Goal: Task Accomplishment & Management: Use online tool/utility

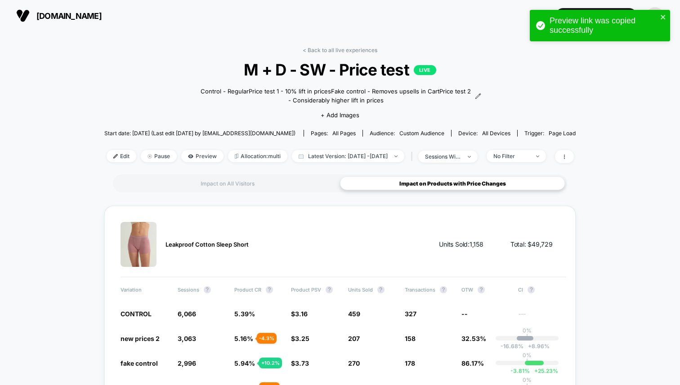
click at [354, 53] on div "< Back to all live experiences M + D - SW - Price test LIVE Control - Regular P…" at bounding box center [339, 111] width 471 height 128
click at [355, 51] on link "< Back to all live experiences" at bounding box center [339, 50] width 75 height 7
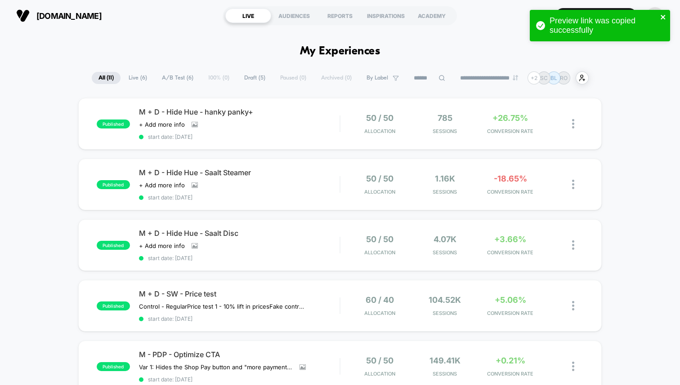
click at [661, 14] on icon "close" at bounding box center [663, 16] width 6 height 7
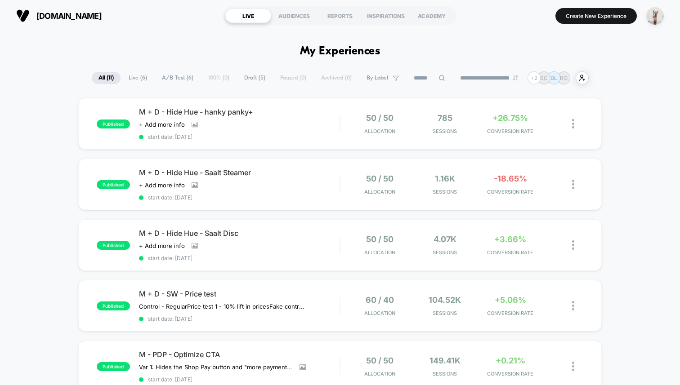
click at [586, 14] on div "Preview link was copied successfully" at bounding box center [600, 28] width 144 height 40
click at [604, 18] on div "**********" at bounding box center [340, 192] width 680 height 385
click at [583, 16] on button "Create New Experience" at bounding box center [595, 16] width 81 height 16
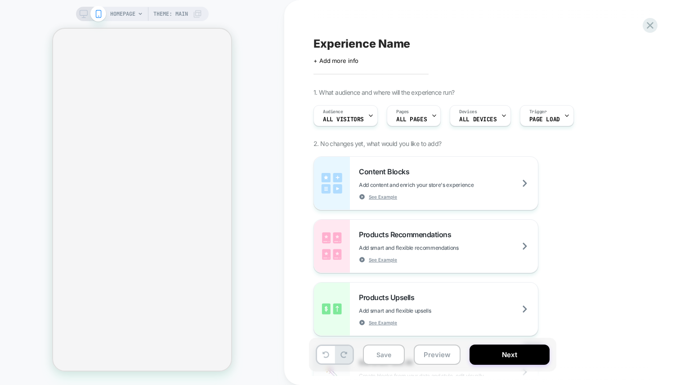
click at [269, 90] on div "HOMEPAGE Theme: MAIN" at bounding box center [142, 192] width 284 height 367
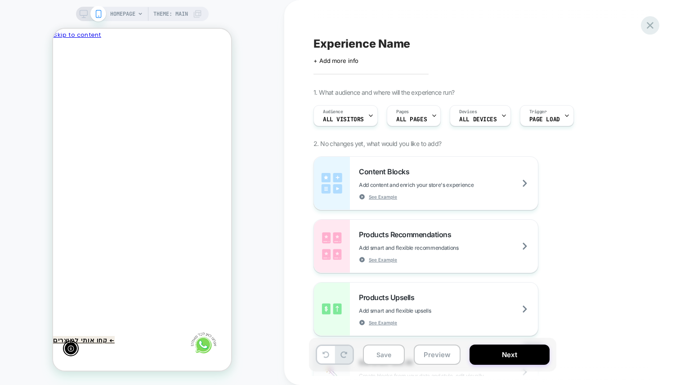
click at [653, 27] on icon at bounding box center [650, 25] width 12 height 12
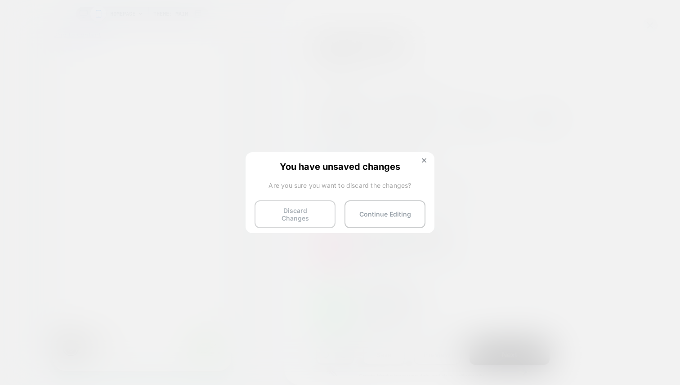
click at [298, 211] on button "Discard Changes" at bounding box center [294, 214] width 81 height 28
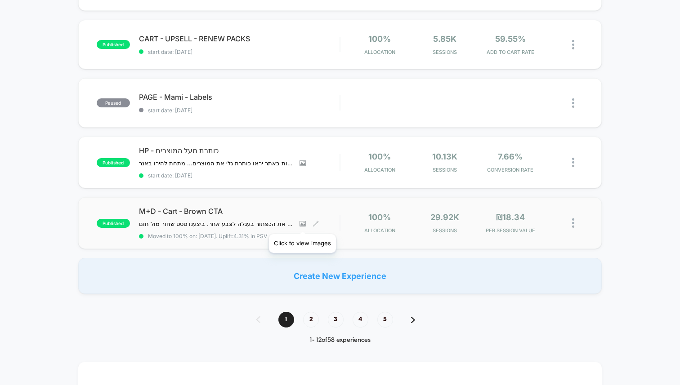
scroll to position [549, 0]
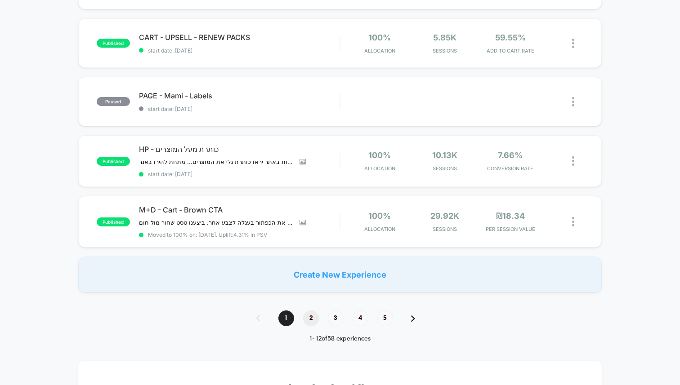
click at [309, 313] on span "2" at bounding box center [311, 319] width 16 height 16
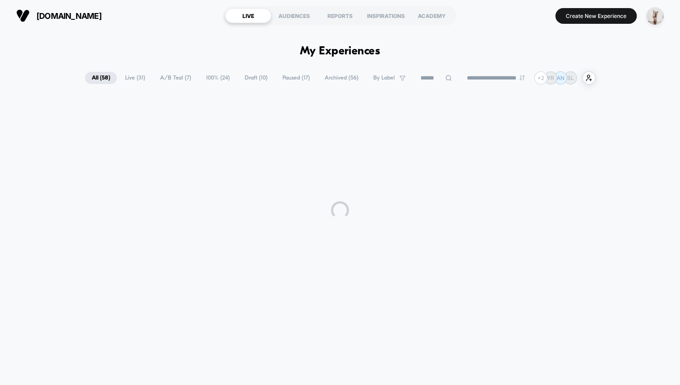
scroll to position [0, 0]
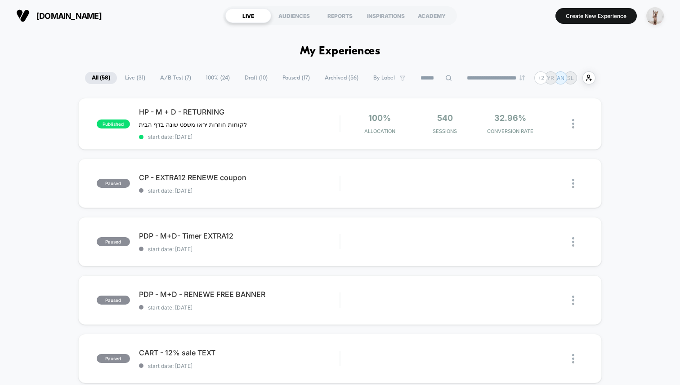
click at [666, 18] on button "button" at bounding box center [654, 16] width 23 height 18
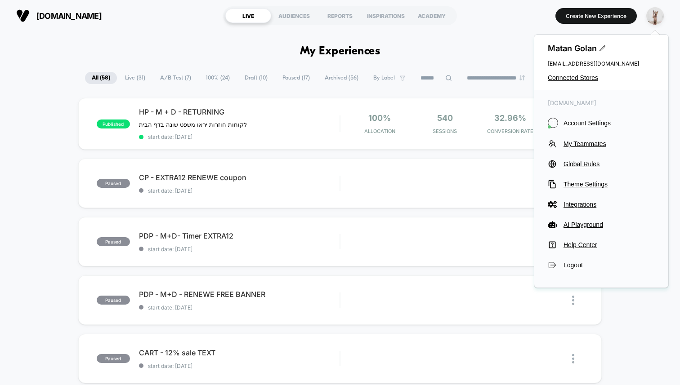
click at [664, 18] on button "button" at bounding box center [654, 16] width 23 height 18
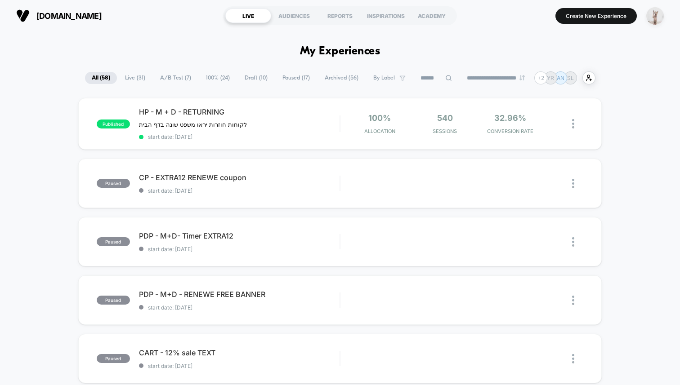
click at [654, 18] on img "button" at bounding box center [655, 16] width 18 height 18
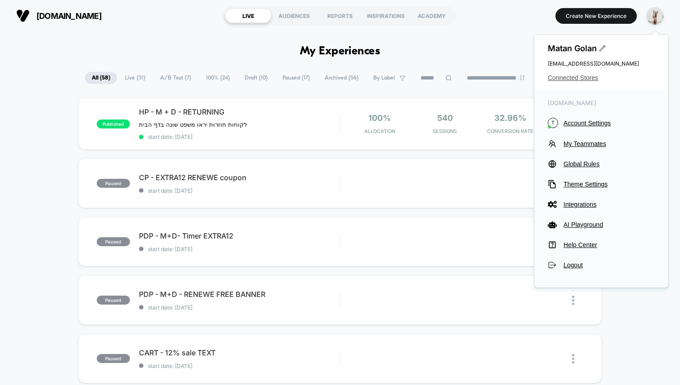
click at [580, 79] on span "Connected Stores" at bounding box center [600, 77] width 107 height 7
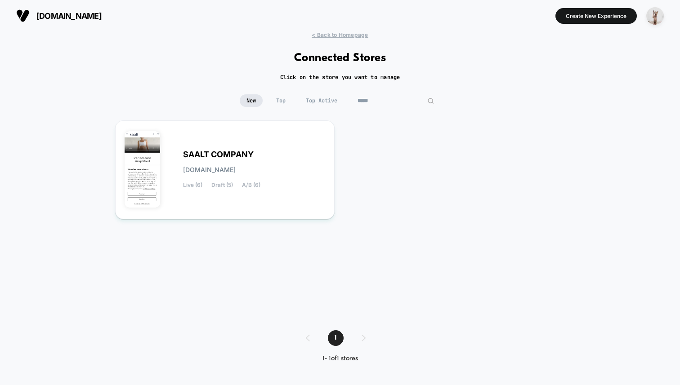
click at [395, 99] on input "*****" at bounding box center [396, 100] width 90 height 13
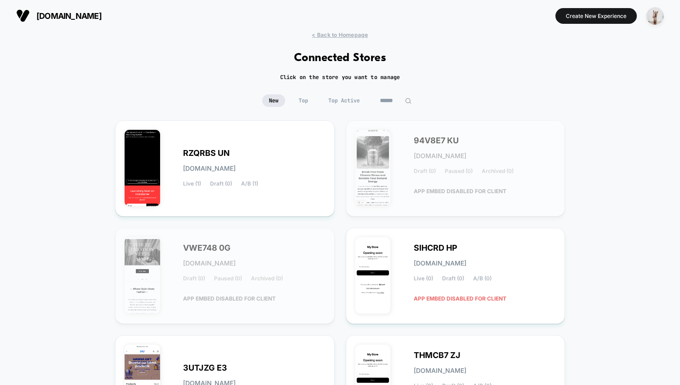
click at [262, 101] on span "New" at bounding box center [273, 100] width 23 height 13
click at [232, 159] on div "RZQRBS UN rzqrbs-un.myshopify.com Live (1) Draft (0) A/B (1)" at bounding box center [254, 168] width 142 height 37
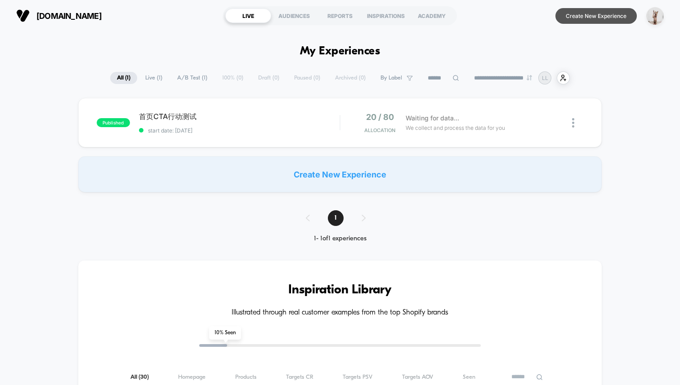
click at [583, 16] on button "Create New Experience" at bounding box center [595, 16] width 81 height 16
click at [658, 14] on img "button" at bounding box center [655, 16] width 18 height 18
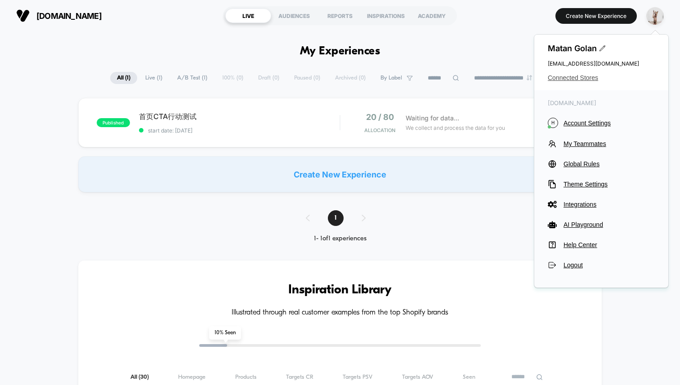
click at [576, 78] on span "Connected Stores" at bounding box center [600, 77] width 107 height 7
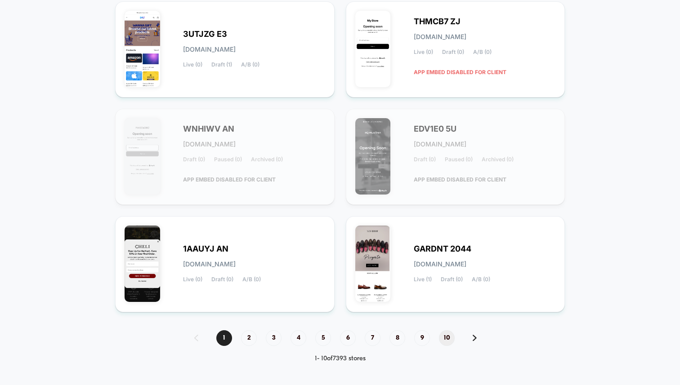
click at [446, 337] on span "10" at bounding box center [447, 338] width 16 height 16
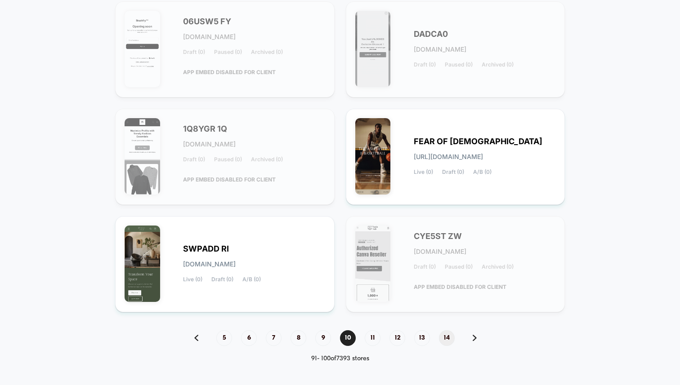
click at [450, 340] on span "14" at bounding box center [447, 338] width 16 height 16
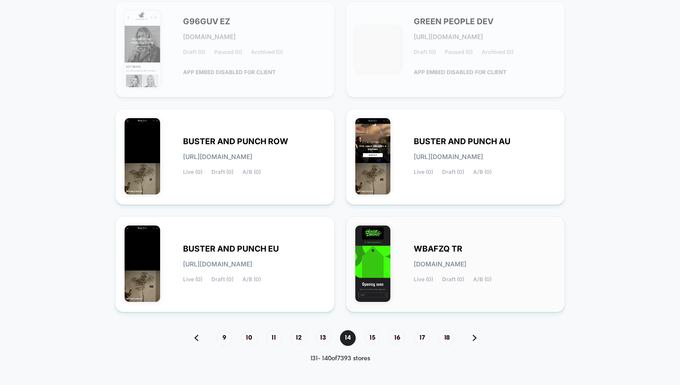
click at [451, 268] on div "WBAFZQ TR wbafzq-tr.myshopify.com Live (0) Draft (0) A/B (0)" at bounding box center [484, 264] width 142 height 37
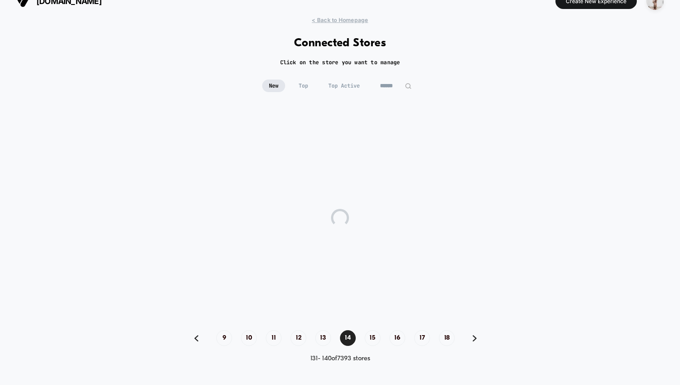
scroll to position [14, 0]
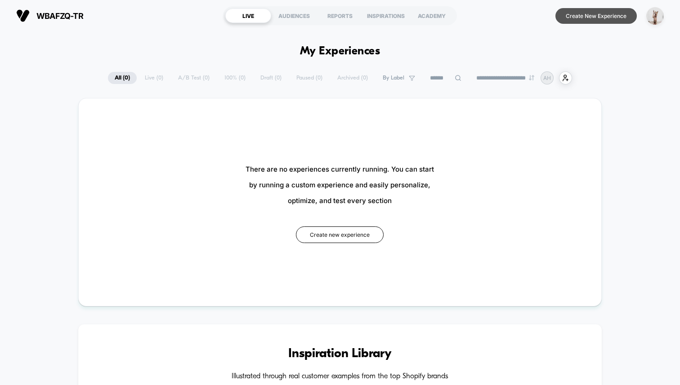
click at [575, 13] on button "Create New Experience" at bounding box center [595, 16] width 81 height 16
click at [656, 9] on img "button" at bounding box center [655, 16] width 18 height 18
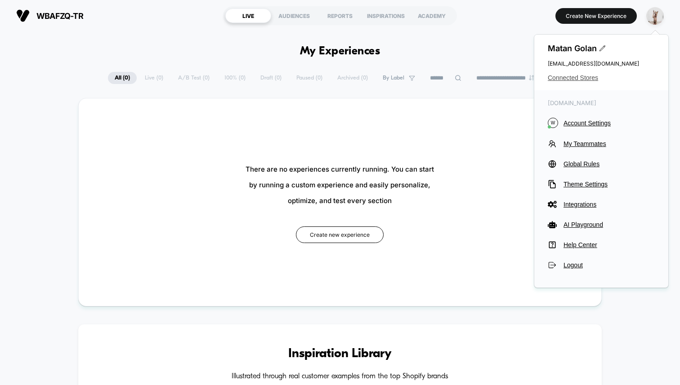
click at [573, 81] on span "Connected Stores" at bounding box center [600, 77] width 107 height 7
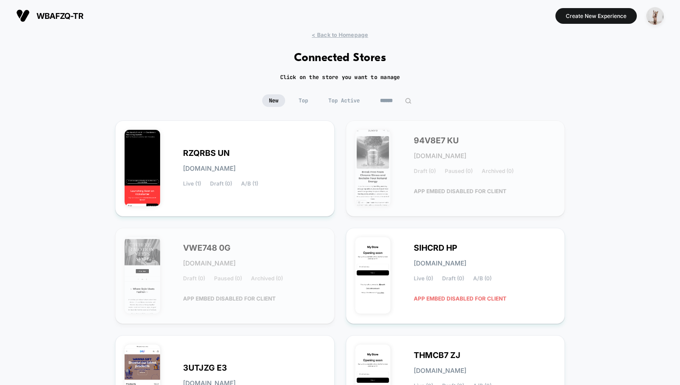
click at [350, 103] on span "Top Active" at bounding box center [343, 100] width 45 height 13
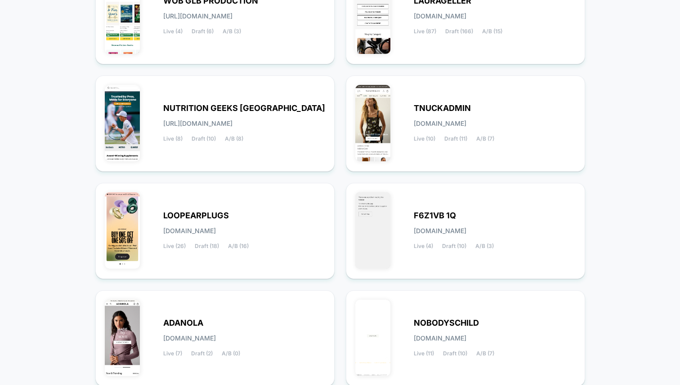
scroll to position [334, 0]
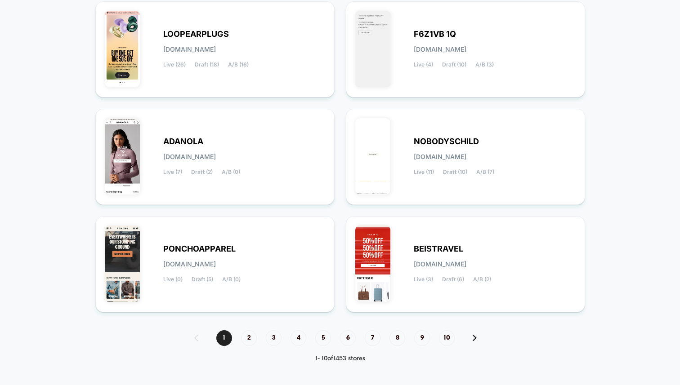
click at [457, 340] on div "1 2 3 4 5 6 7 8 9 10" at bounding box center [339, 338] width 309 height 16
click at [441, 340] on span "10" at bounding box center [447, 338] width 16 height 16
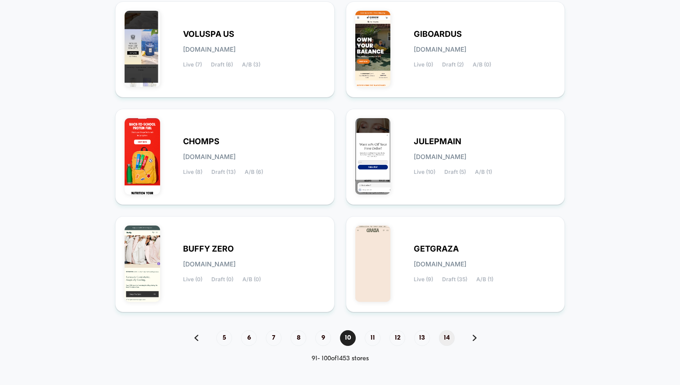
click at [446, 340] on span "14" at bounding box center [447, 338] width 16 height 16
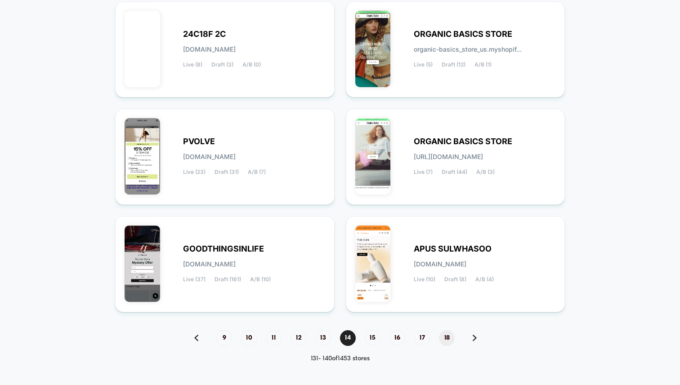
click at [442, 340] on span "18" at bounding box center [447, 338] width 16 height 16
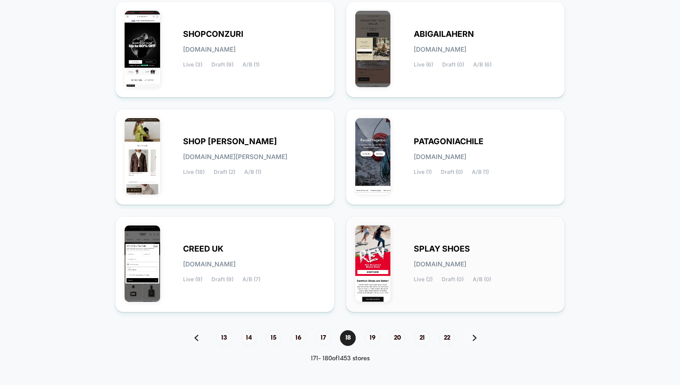
click at [444, 267] on div "SPLAY SHOES splay-shoes.myshopify.com Live (2) Draft (0) A/B (0)" at bounding box center [484, 264] width 142 height 37
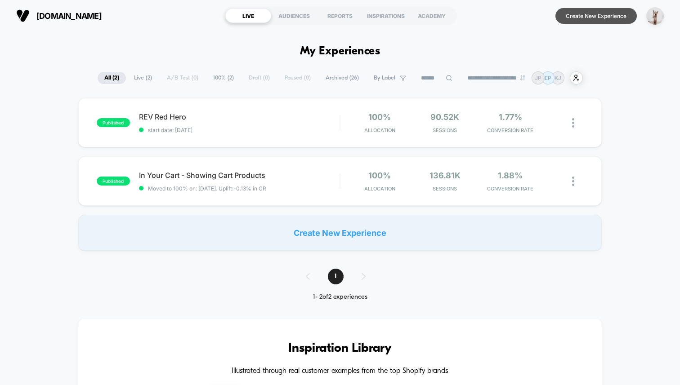
click at [574, 15] on button "Create New Experience" at bounding box center [595, 16] width 81 height 16
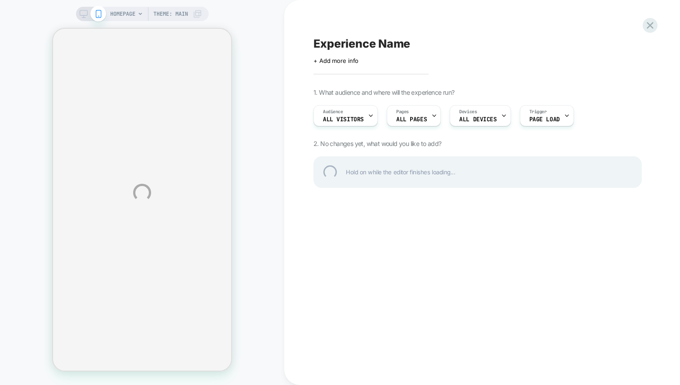
click at [250, 134] on div "HOMEPAGE Theme: MAIN Experience Name Click to edit experience details + Add mor…" at bounding box center [340, 192] width 680 height 385
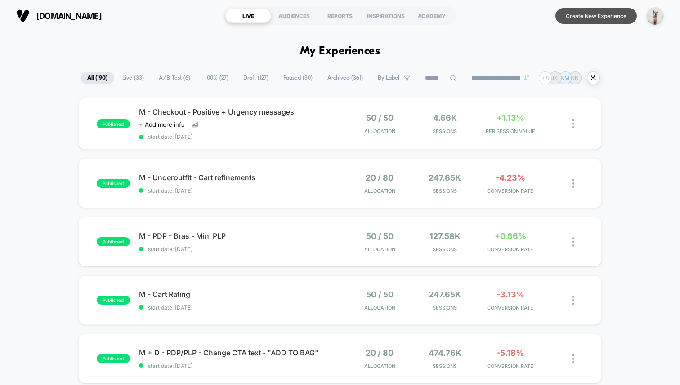
click at [598, 15] on button "Create New Experience" at bounding box center [595, 16] width 81 height 16
